Goal: Find specific page/section: Find specific page/section

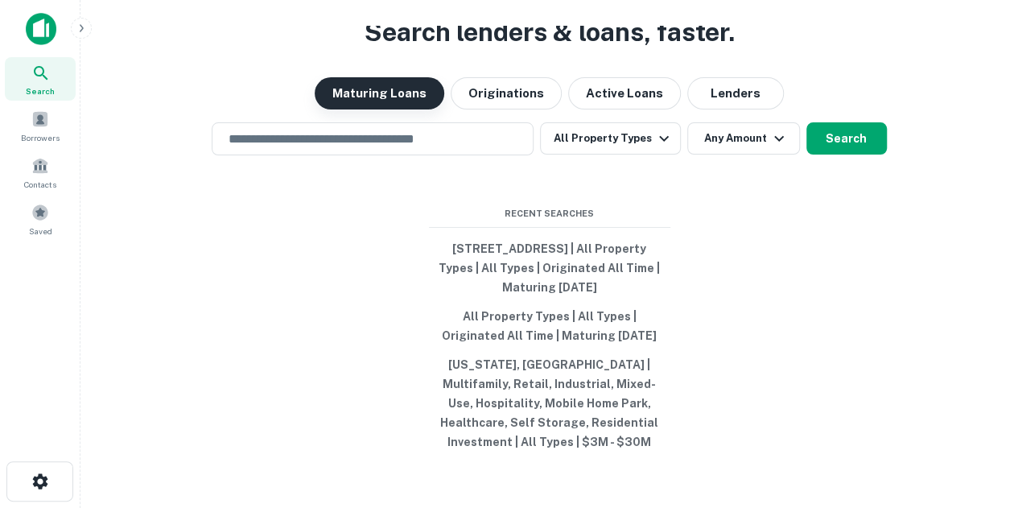
click at [389, 88] on button "Maturing Loans" at bounding box center [380, 93] width 130 height 32
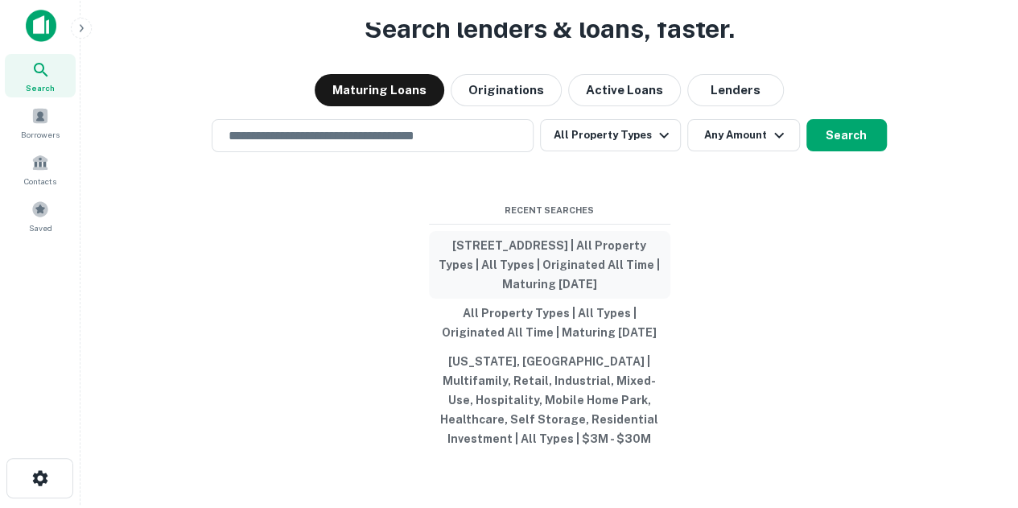
scroll to position [26, 0]
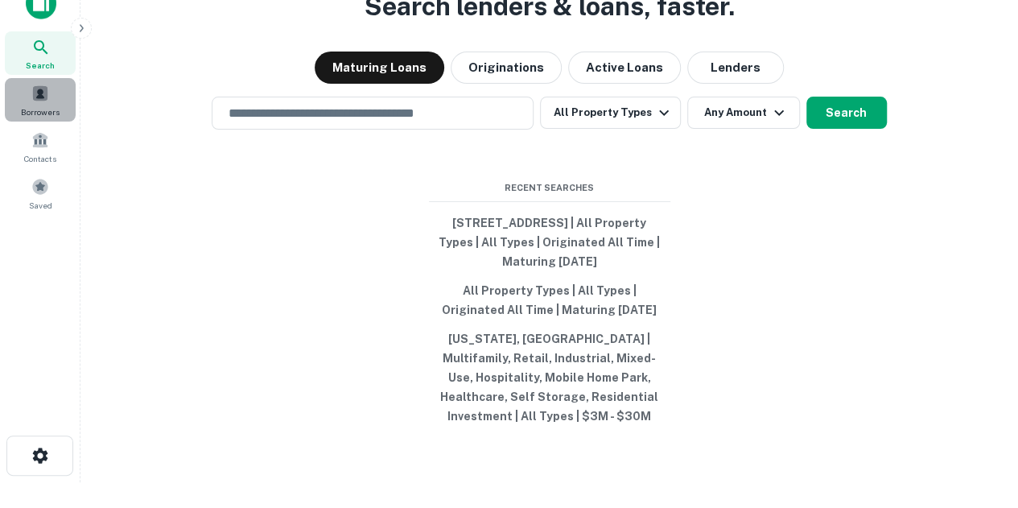
click at [40, 90] on span at bounding box center [40, 93] width 18 height 18
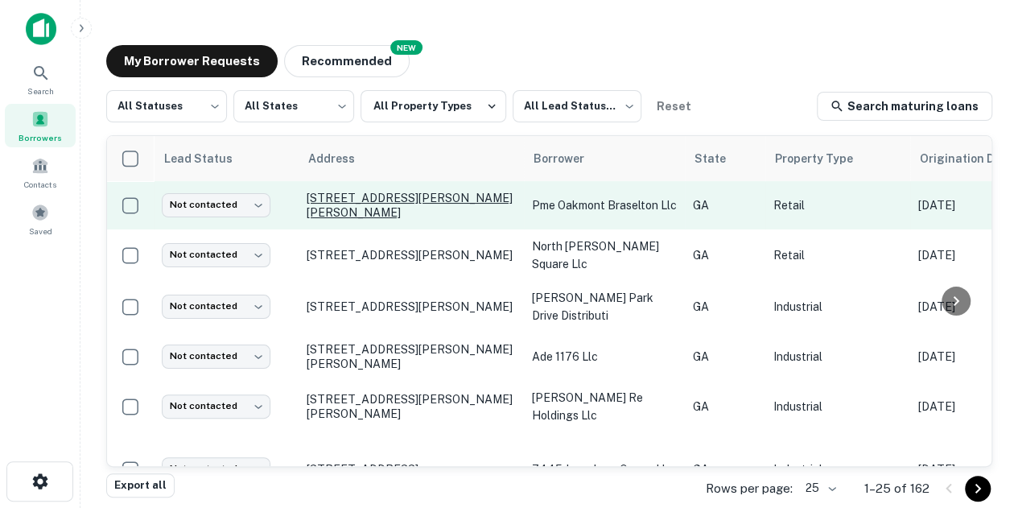
click at [399, 197] on p "[STREET_ADDRESS][PERSON_NAME][PERSON_NAME]" at bounding box center [411, 205] width 209 height 29
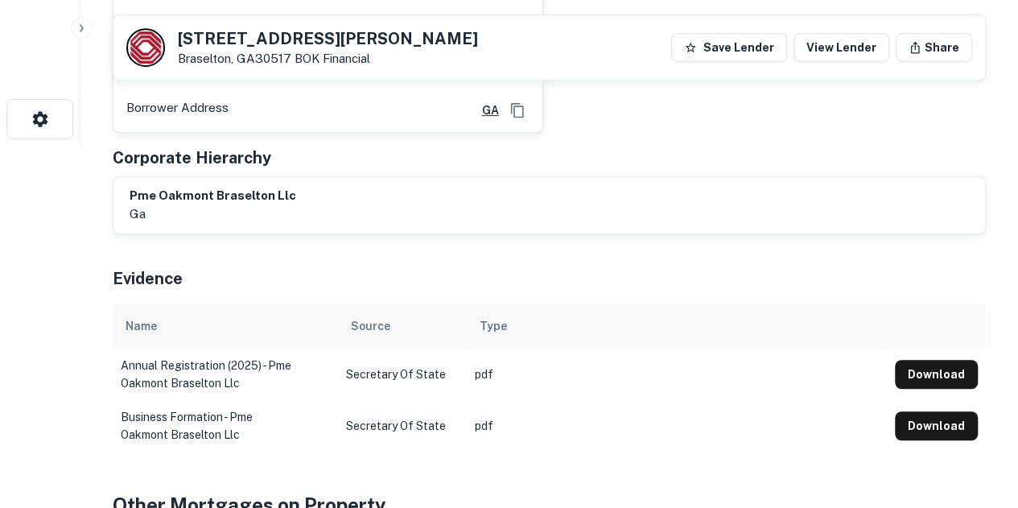
scroll to position [257, 0]
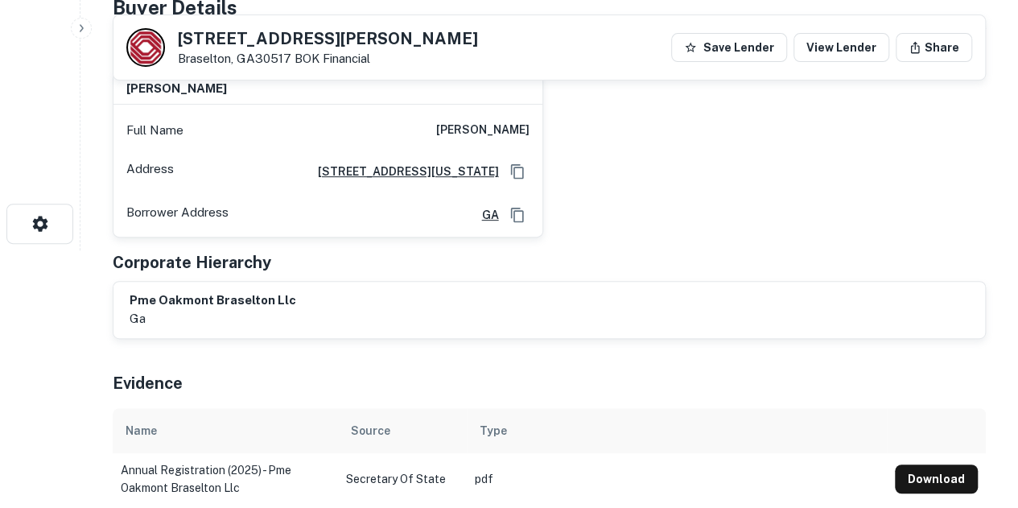
click at [716, 201] on div "[PERSON_NAME] Full Name [PERSON_NAME] Address [STREET_ADDRESS][GEOGRAPHIC_DATA]…" at bounding box center [543, 149] width 886 height 178
